Goal: Communication & Community: Answer question/provide support

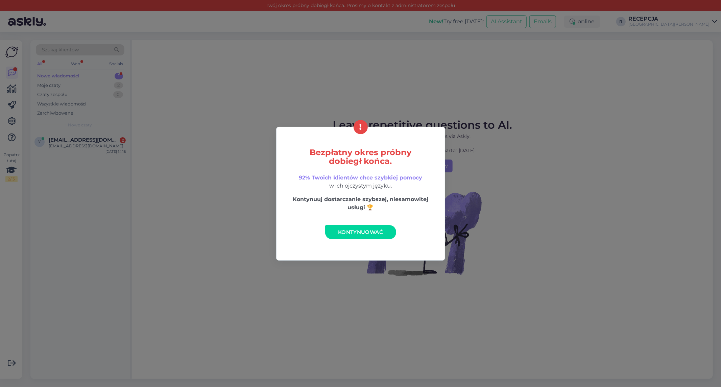
click at [390, 236] on link "Kontynuować" at bounding box center [360, 232] width 71 height 14
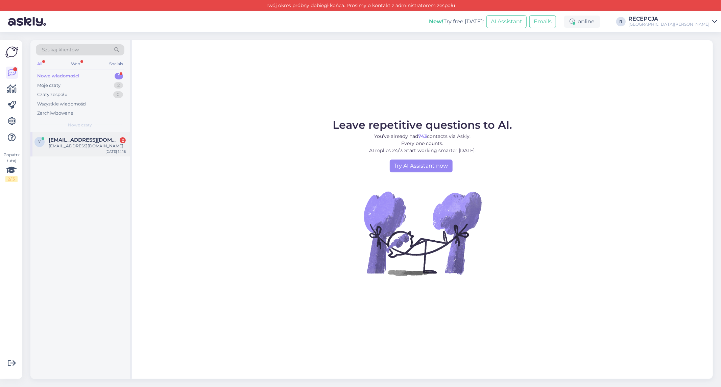
click at [73, 136] on div "y [EMAIL_ADDRESS][DOMAIN_NAME] 2 [EMAIL_ADDRESS][DOMAIN_NAME] [DATE] 14:18" at bounding box center [79, 144] width 99 height 24
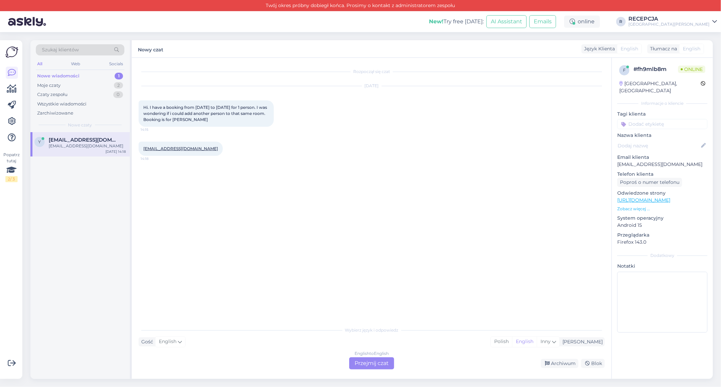
drag, startPoint x: 198, startPoint y: 120, endPoint x: 228, endPoint y: 119, distance: 30.1
click at [228, 119] on div "Hi. I have a booking from [DATE] to [DATE] for 1 person. I was wondering if i c…" at bounding box center [206, 113] width 135 height 26
copy span "[PERSON_NAME]"
click at [212, 341] on div "Gość English Ja Polish English Inny" at bounding box center [372, 341] width 466 height 9
click at [393, 361] on div "English to English Przejmij czat" at bounding box center [371, 363] width 45 height 12
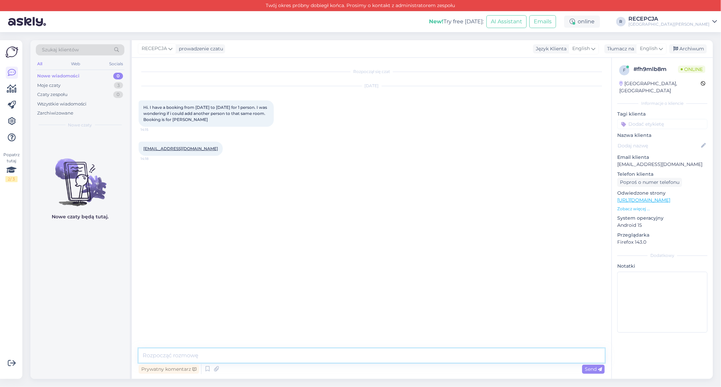
drag, startPoint x: 234, startPoint y: 359, endPoint x: 228, endPoint y: 353, distance: 8.1
click at [234, 358] on textarea at bounding box center [372, 355] width 466 height 14
type textarea "Hello, room that you choose is twin/dbl so it should not be a problem with addi…"
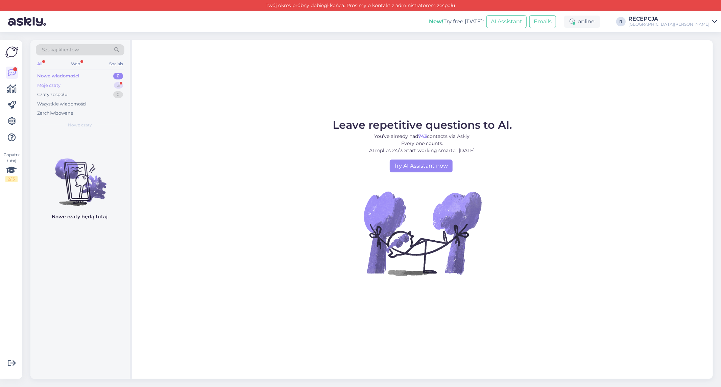
click at [70, 84] on div "Moje czaty 3" at bounding box center [80, 85] width 89 height 9
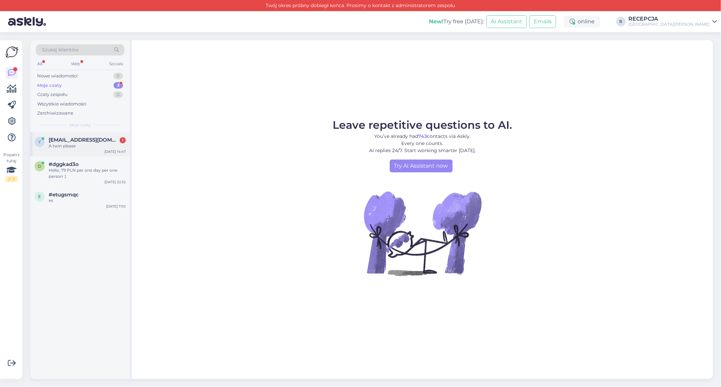
click at [87, 144] on div "A twin please" at bounding box center [87, 146] width 77 height 6
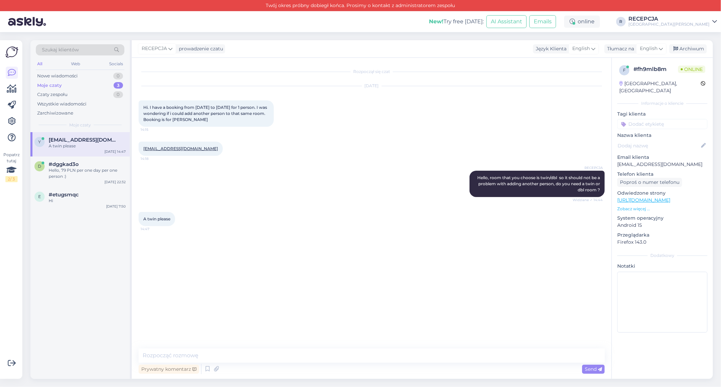
drag, startPoint x: 198, startPoint y: 120, endPoint x: 227, endPoint y: 119, distance: 29.1
click at [227, 119] on span "Hi. I have a booking from [DATE] to [DATE] for 1 person. I was wondering if i c…" at bounding box center [205, 113] width 125 height 17
copy span "[PERSON_NAME]"
